Goal: Task Accomplishment & Management: Complete application form

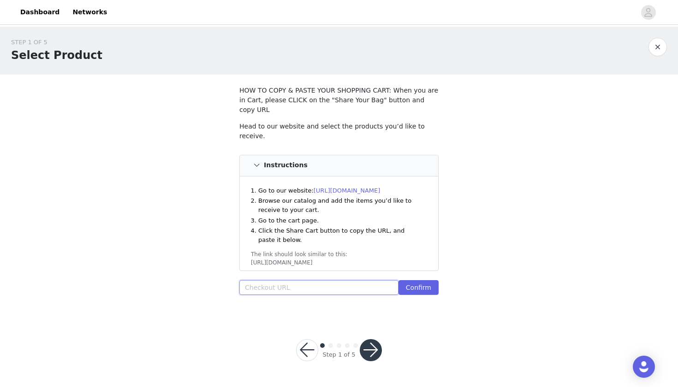
click at [297, 280] on input "text" at bounding box center [318, 287] width 159 height 15
paste input "https://www.windsorstore.com/cart"
type input "https://www.windsorstore.com/cart"
click at [426, 280] on button "Confirm" at bounding box center [419, 287] width 40 height 15
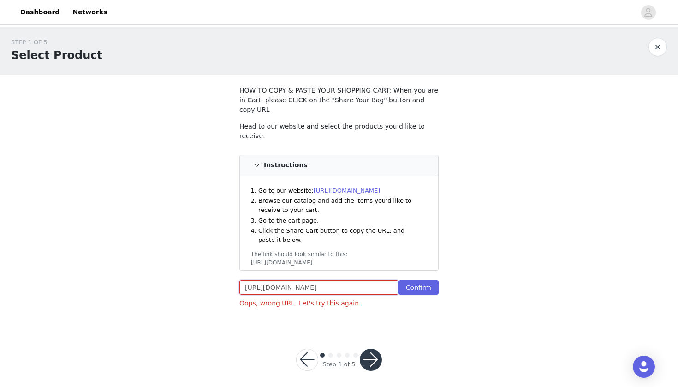
click at [370, 280] on input "https://www.windsorstore.com/cart" at bounding box center [318, 287] width 159 height 15
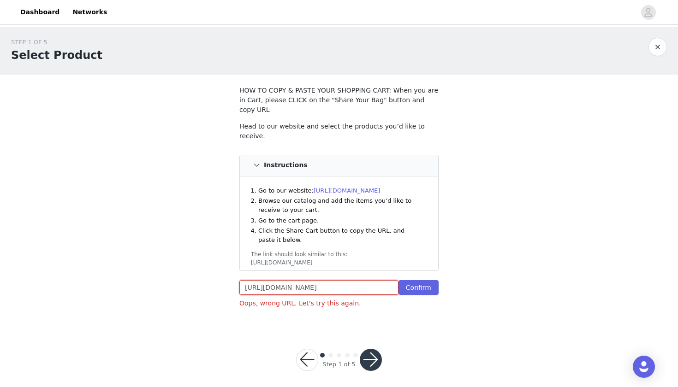
click at [370, 280] on input "https://www.windsorstore.com/cart" at bounding box center [318, 287] width 159 height 15
click at [560, 250] on div "STEP 1 OF 5 Select Product HOW TO COPY & PASTE YOUR SHOPPING CART: When you are…" at bounding box center [339, 177] width 678 height 300
click at [333, 280] on input "text" at bounding box center [318, 287] width 159 height 15
paste input "https://www.windsorstore.com/cart"
type input "https://www.windsorstore.com/cart"
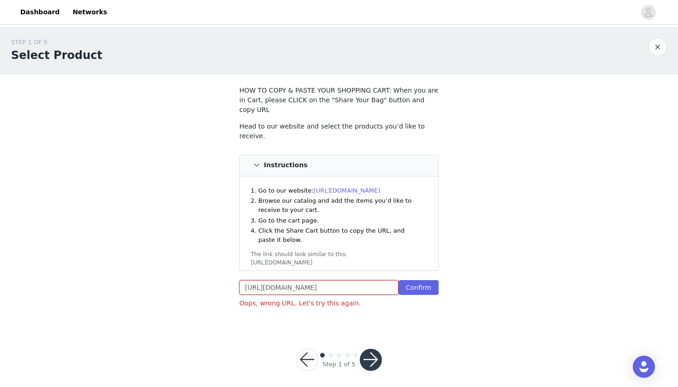
drag, startPoint x: 369, startPoint y: 277, endPoint x: 223, endPoint y: 259, distance: 147.7
click at [223, 259] on div "STEP 1 OF 5 Select Product HOW TO COPY & PASTE YOUR SHOPPING CART: When you are…" at bounding box center [339, 177] width 678 height 300
click at [524, 227] on div "STEP 1 OF 5 Select Product HOW TO COPY & PASTE YOUR SHOPPING CART: When you are…" at bounding box center [339, 177] width 678 height 300
click at [265, 280] on input "text" at bounding box center [318, 287] width 159 height 15
paste input "https://www.windsorstore.com/cart/43464359182387:1,43373934837811:1,42842599522…"
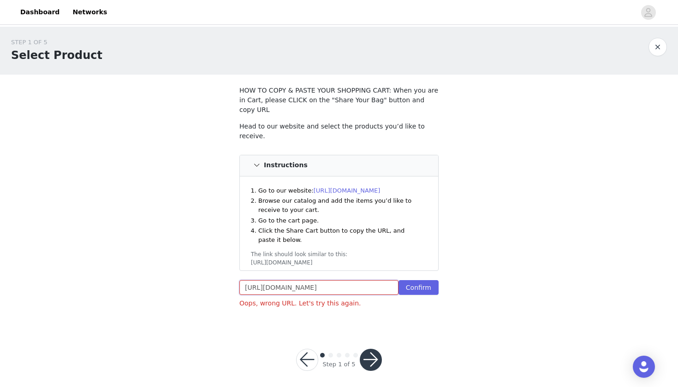
type input "https://www.windsorstore.com/cart/43464359182387:1,43373934837811:1,42842599522…"
click at [470, 293] on div "STEP 1 OF 5 Select Product HOW TO COPY & PASTE YOUR SHOPPING CART: When you are…" at bounding box center [339, 177] width 678 height 300
click at [424, 280] on button "Confirm" at bounding box center [419, 287] width 40 height 15
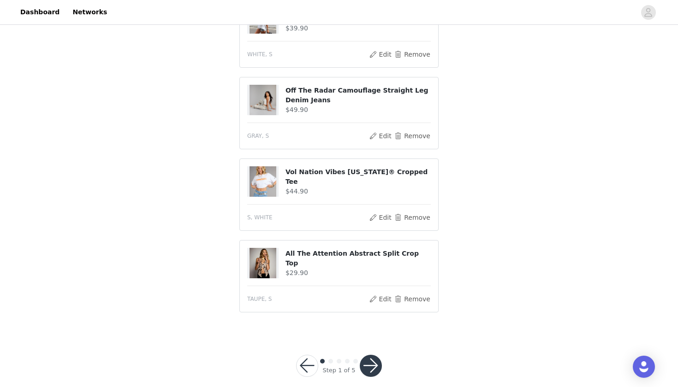
scroll to position [385, 0]
click at [375, 356] on button "button" at bounding box center [371, 367] width 22 height 22
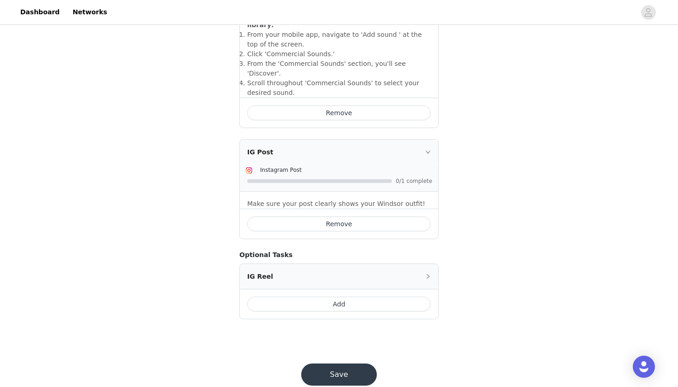
scroll to position [367, 0]
click at [349, 364] on button "Save" at bounding box center [339, 375] width 76 height 22
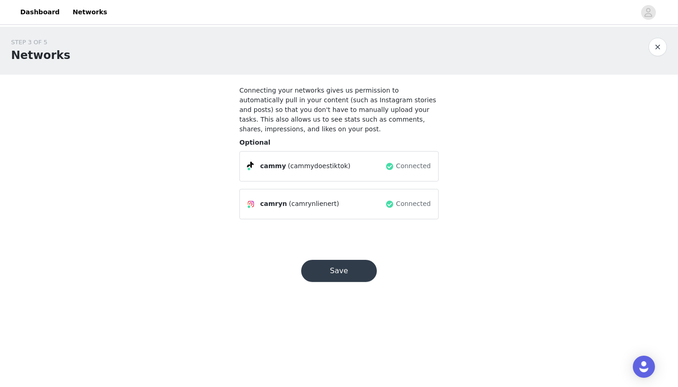
click at [341, 268] on button "Save" at bounding box center [339, 271] width 76 height 22
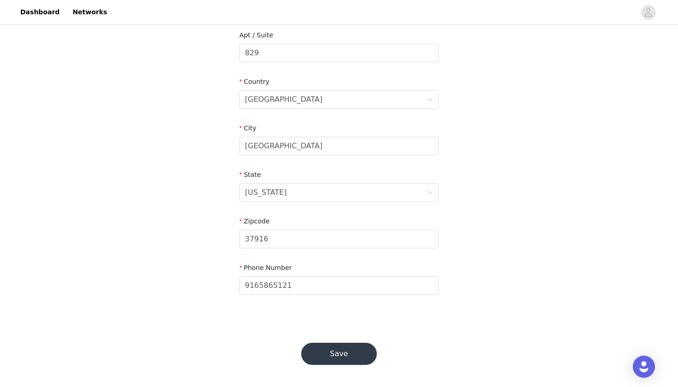
scroll to position [241, 0]
click at [349, 354] on button "Save" at bounding box center [339, 355] width 76 height 22
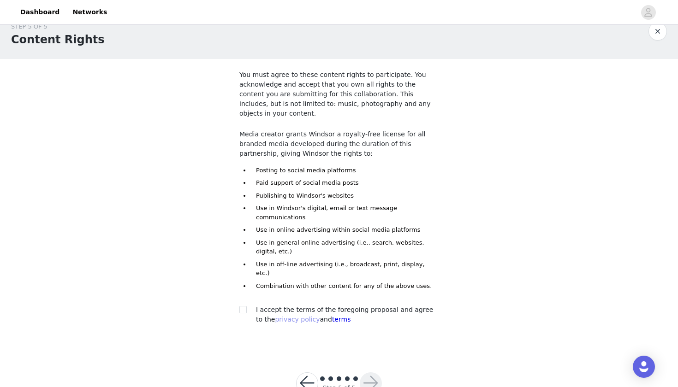
scroll to position [15, 0]
click at [242, 307] on input "checkbox" at bounding box center [242, 310] width 6 height 6
checkbox input "true"
click at [363, 373] on button "button" at bounding box center [371, 384] width 22 height 22
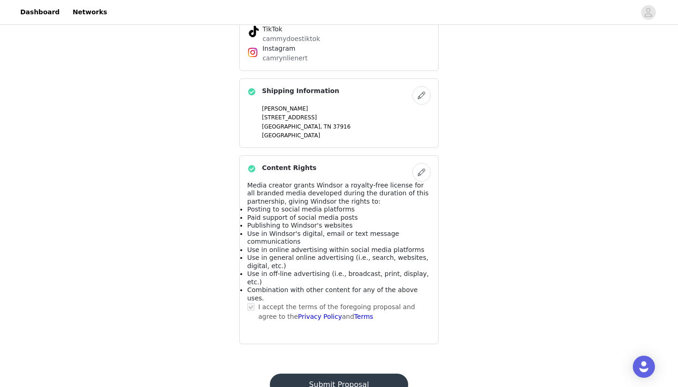
scroll to position [533, 0]
click at [352, 375] on button "Submit Proposal" at bounding box center [339, 386] width 138 height 22
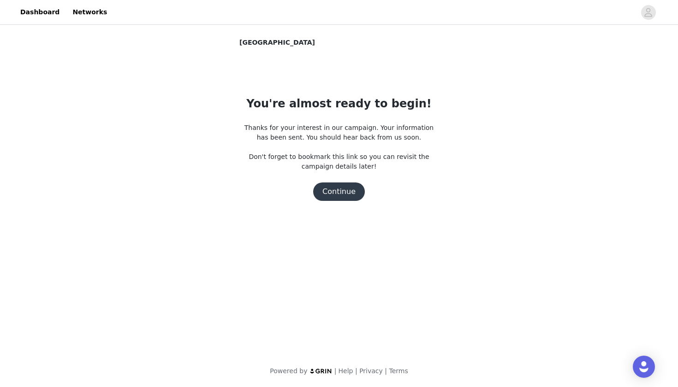
scroll to position [0, 0]
click at [346, 192] on button "Continue" at bounding box center [339, 192] width 52 height 18
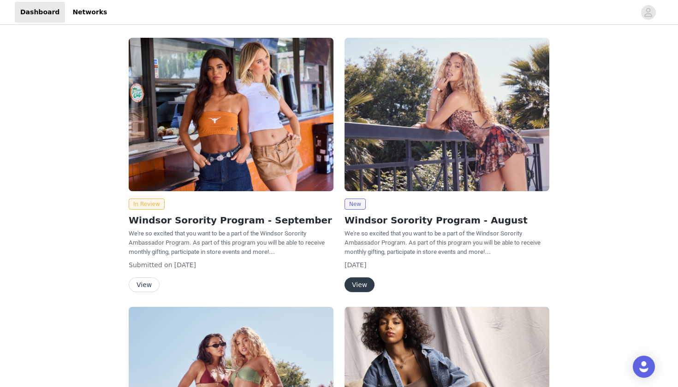
click at [141, 287] on button "View" at bounding box center [144, 285] width 31 height 15
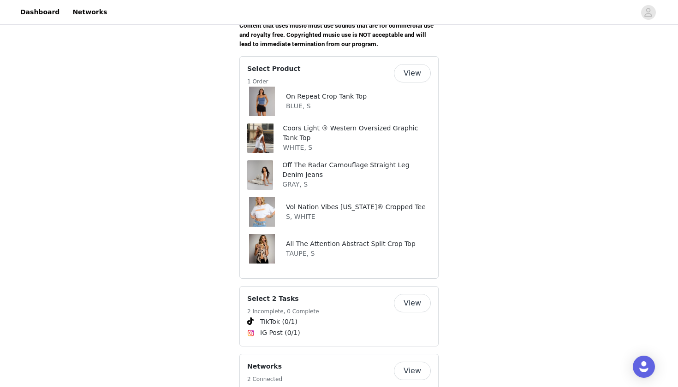
scroll to position [386, 0]
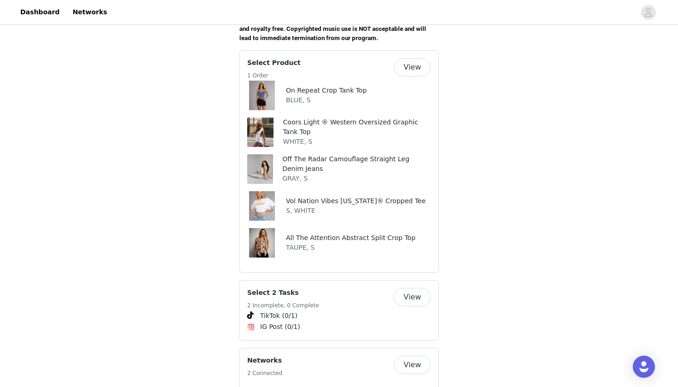
click at [417, 58] on button "View" at bounding box center [412, 67] width 37 height 18
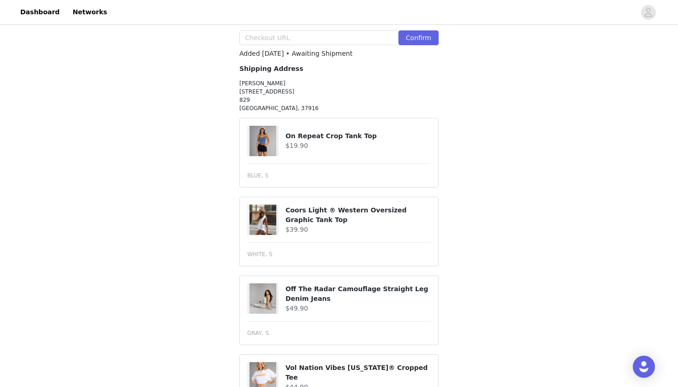
scroll to position [268, 0]
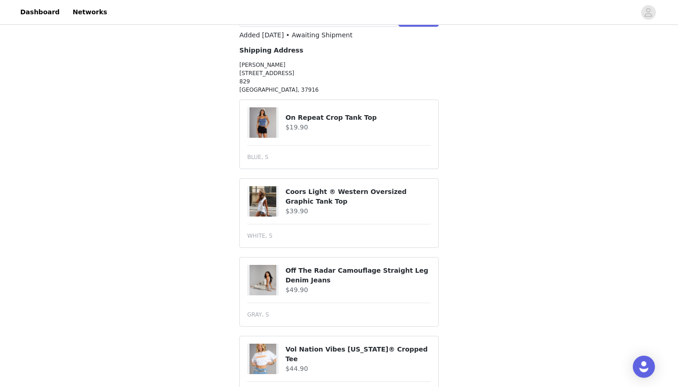
click at [264, 115] on img at bounding box center [263, 122] width 27 height 30
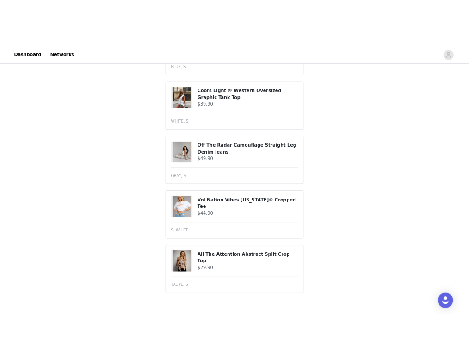
scroll to position [396, 0]
